Goal: Find specific page/section: Find specific page/section

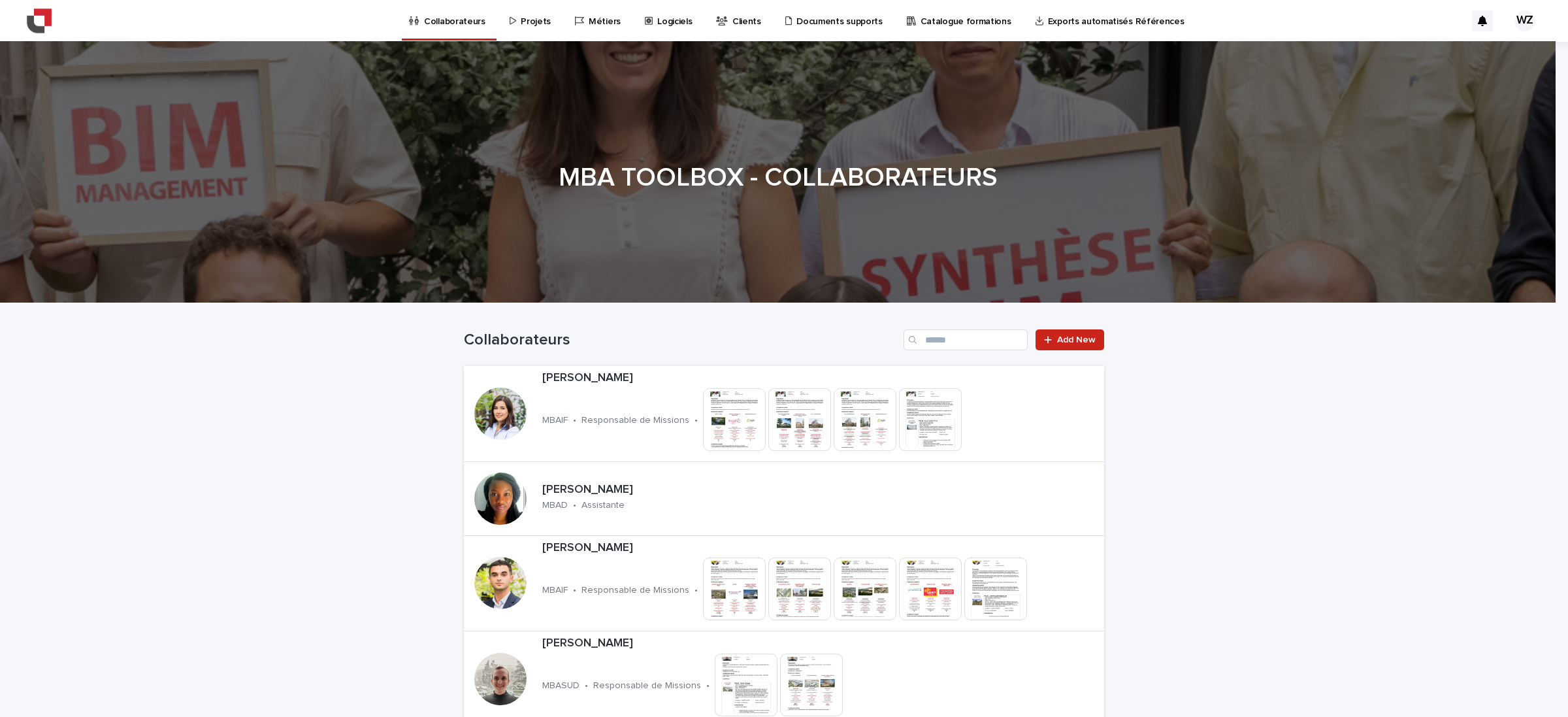
click at [522, 25] on p "Projets" at bounding box center [536, 14] width 30 height 27
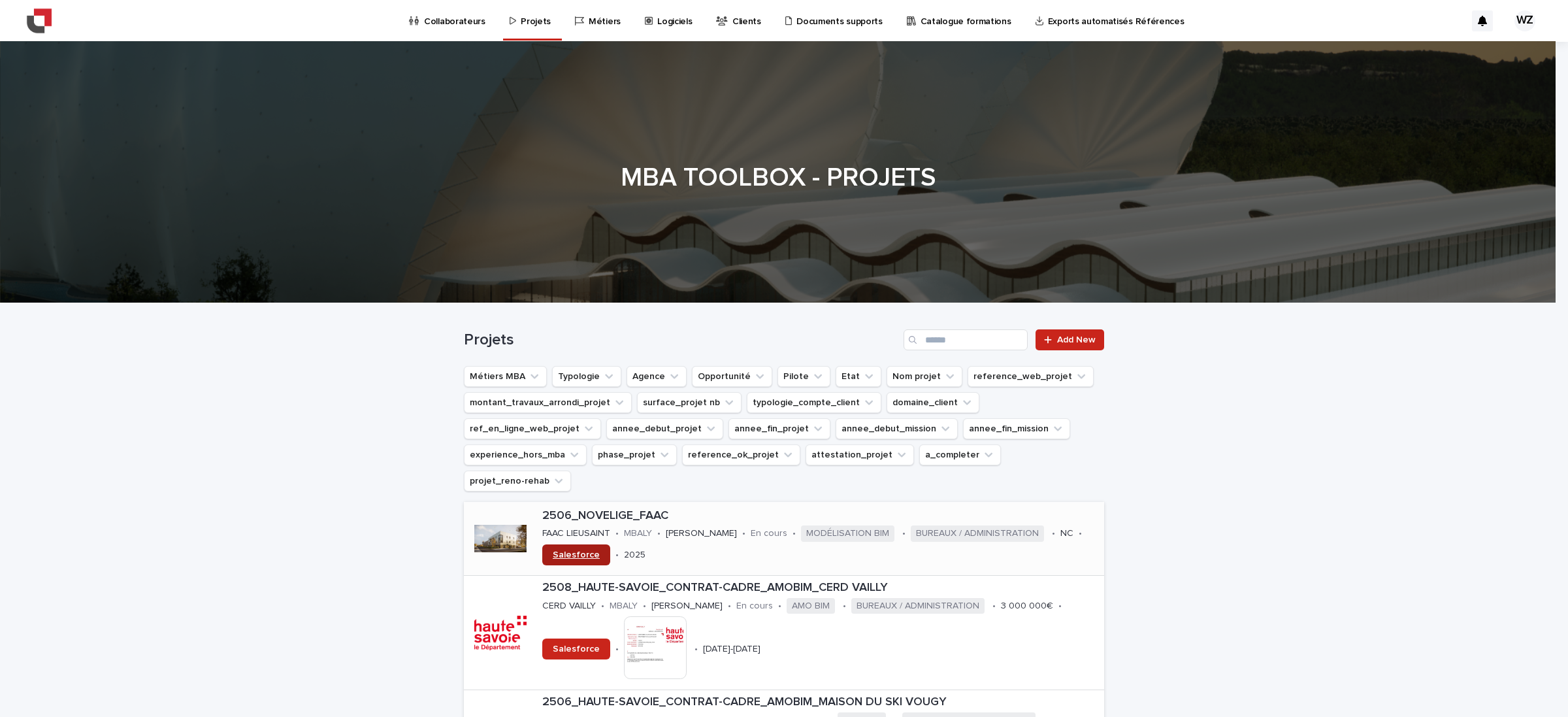
click at [543, 544] on link "Salesforce" at bounding box center [577, 554] width 68 height 21
click at [498, 512] on div at bounding box center [500, 538] width 52 height 52
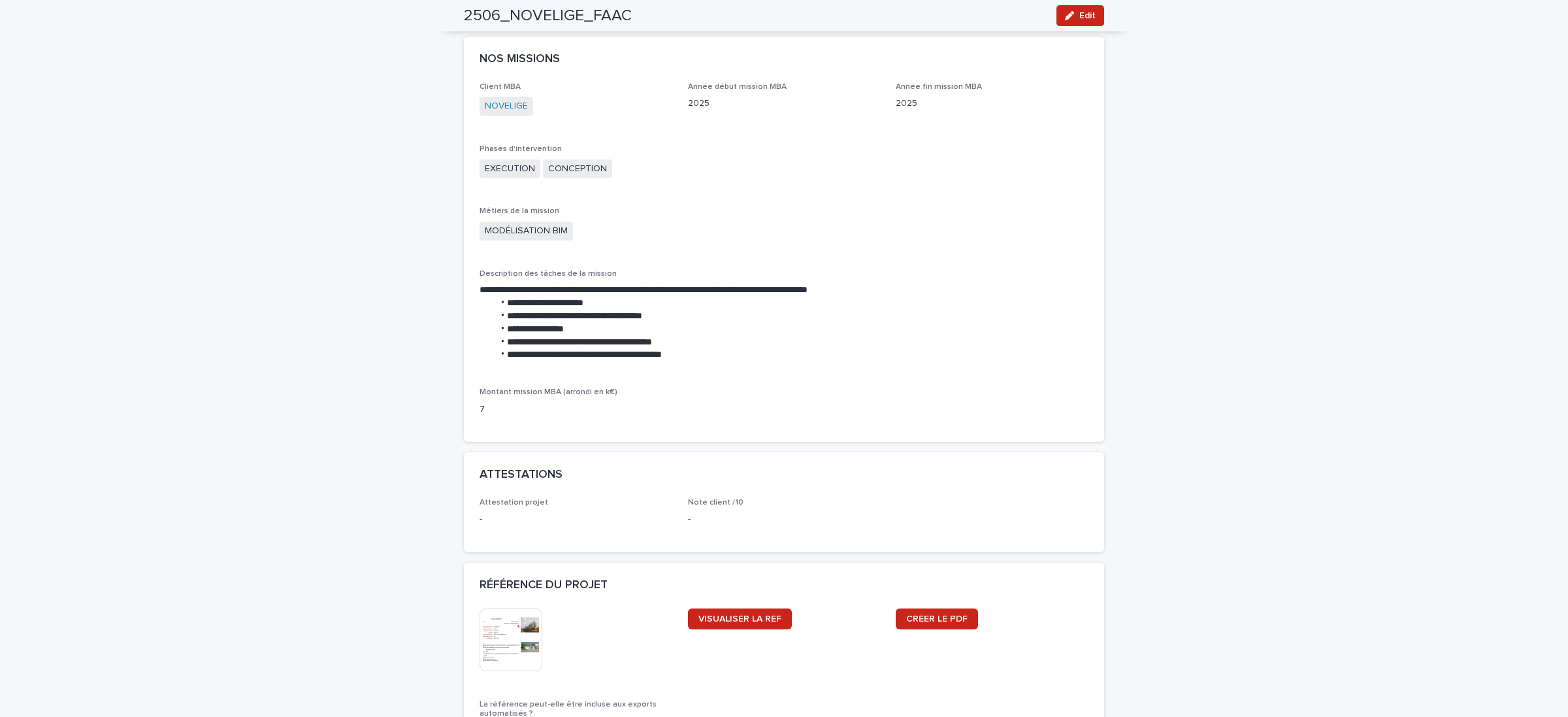
scroll to position [838, 0]
